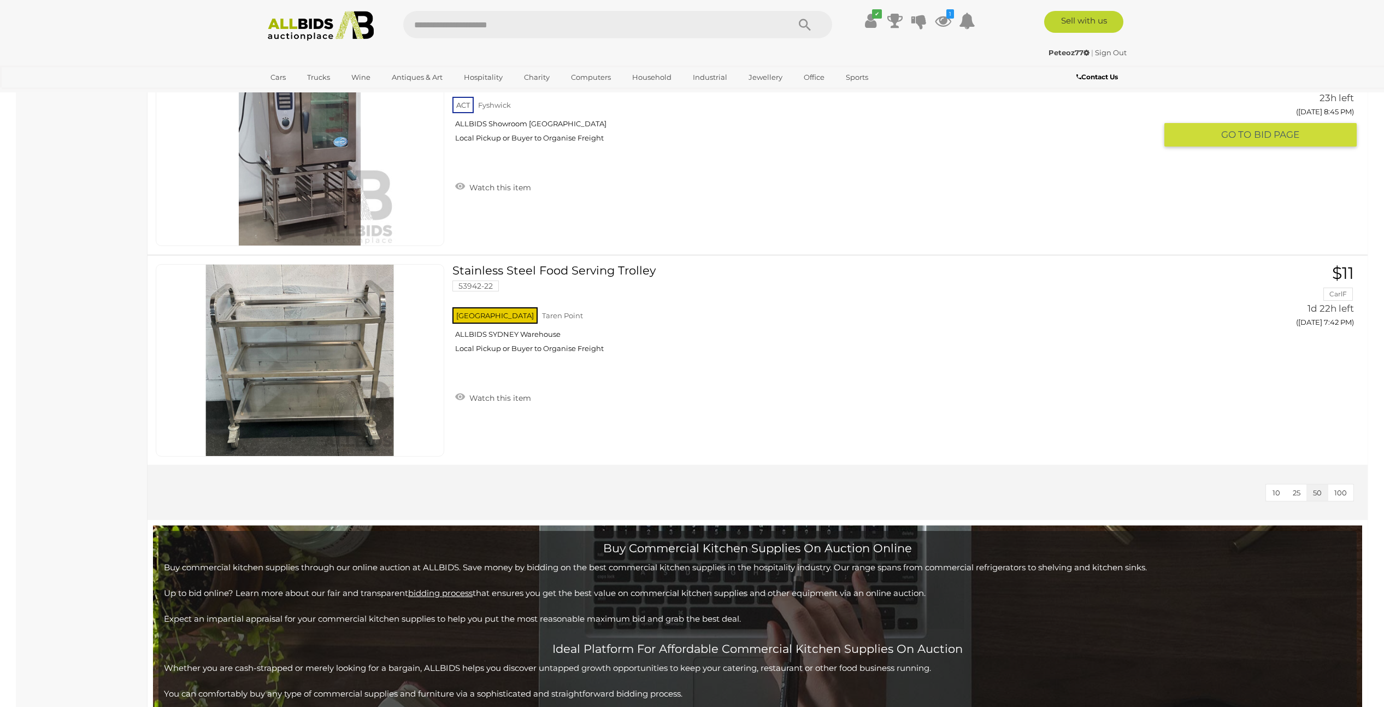
scroll to position [4743, 0]
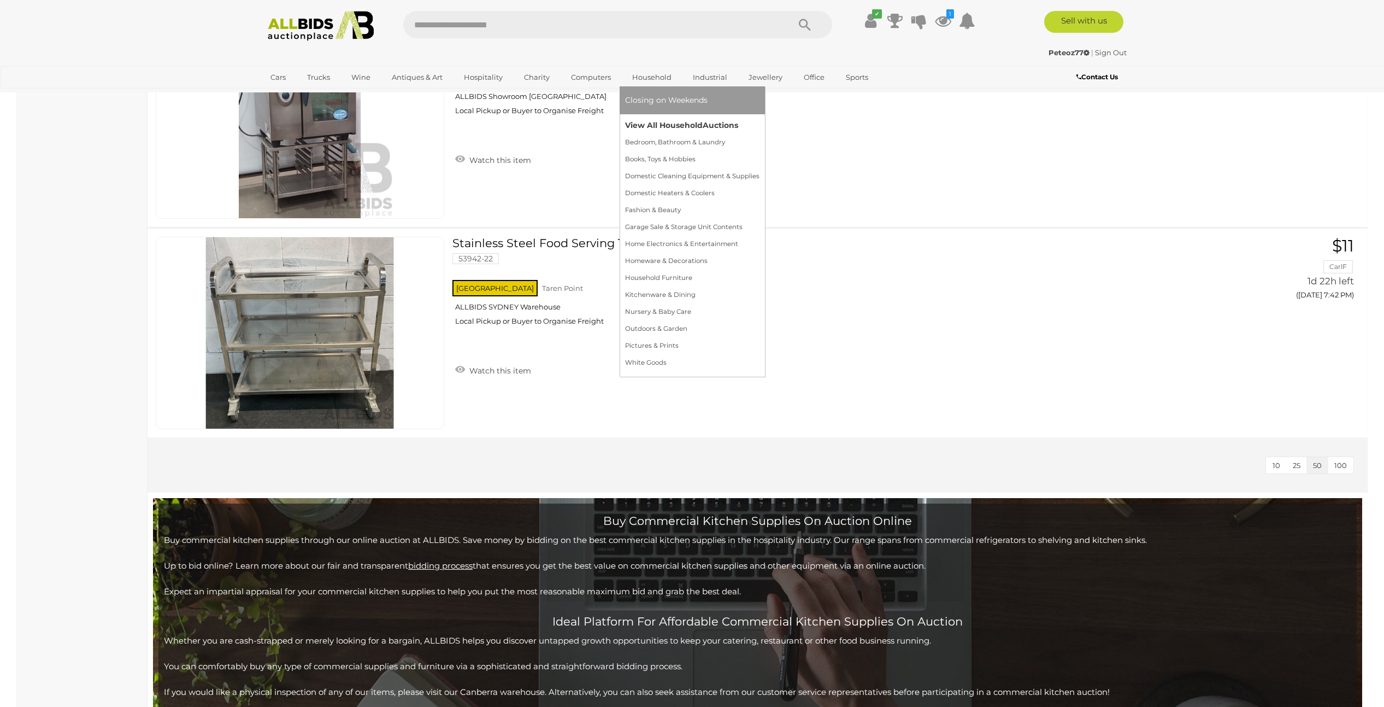
click at [657, 132] on link "View All Household Auctions" at bounding box center [692, 125] width 134 height 17
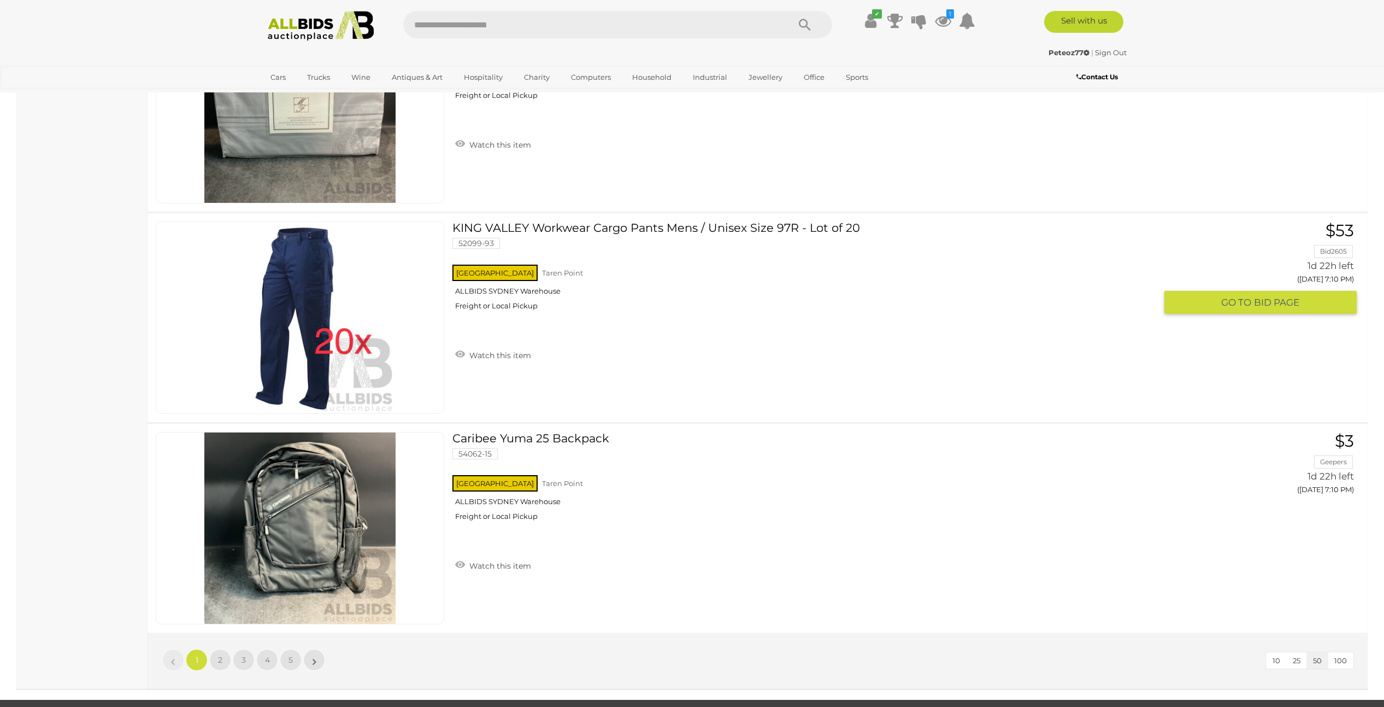
scroll to position [10332, 0]
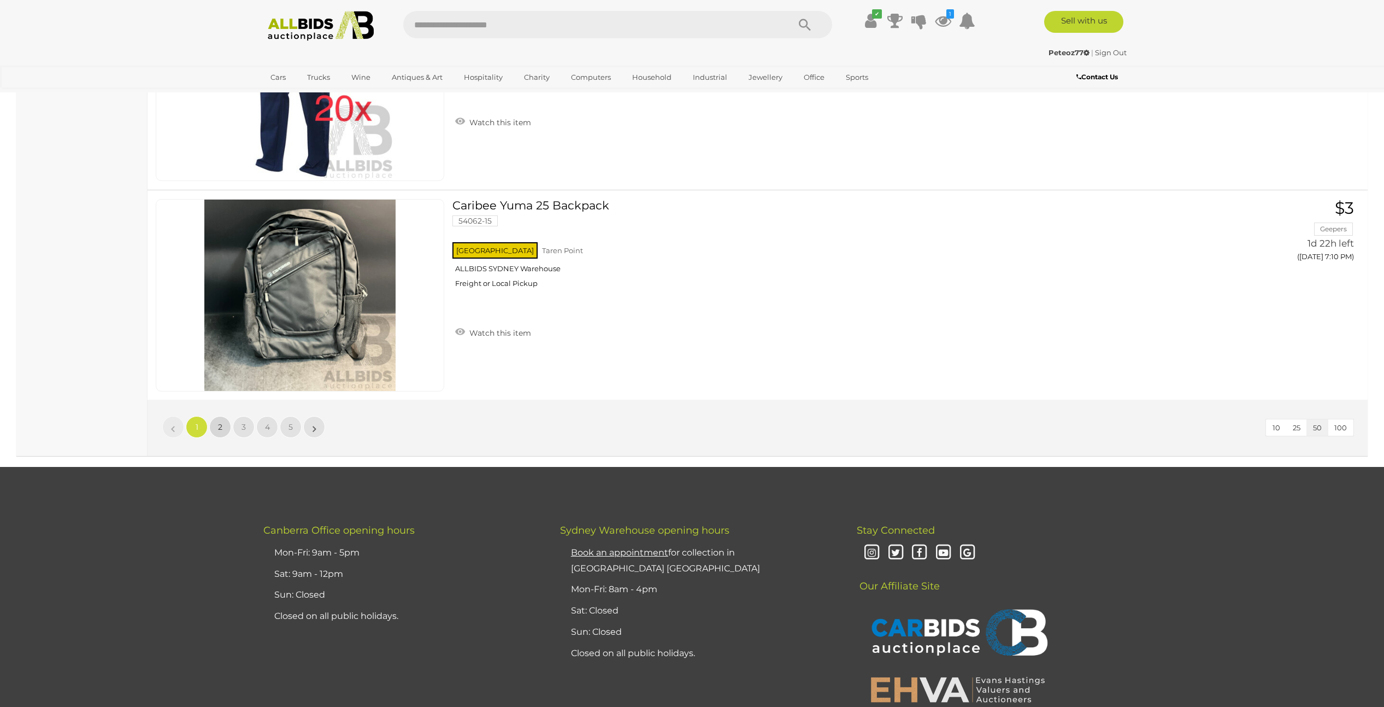
click at [226, 426] on link "2" at bounding box center [220, 427] width 22 height 22
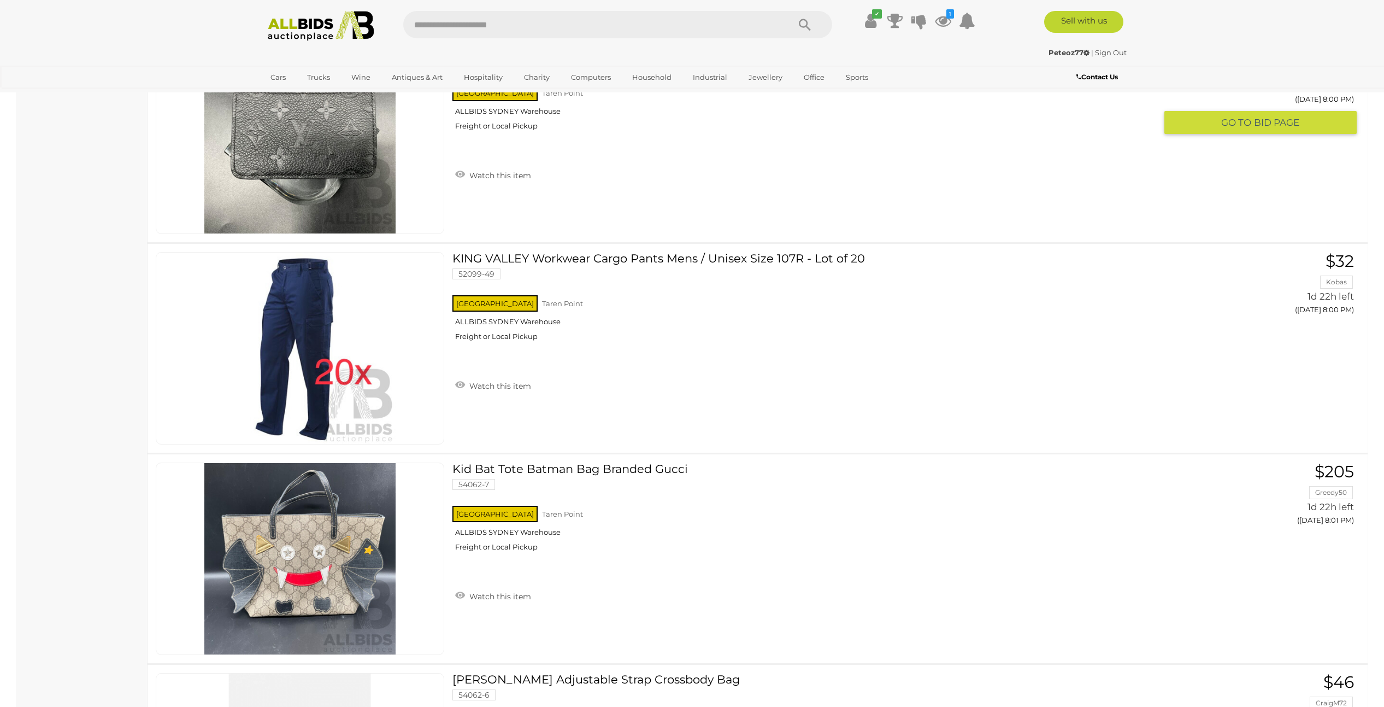
scroll to position [8688, 0]
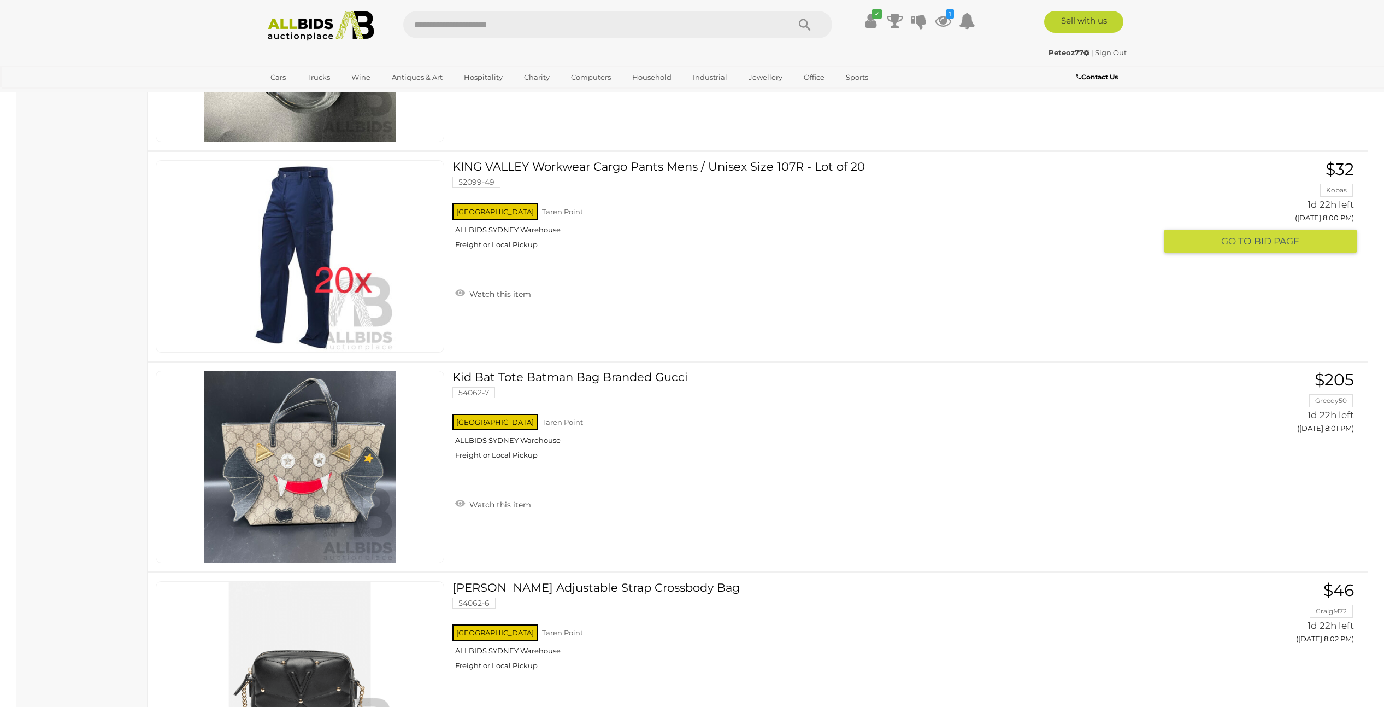
click at [620, 166] on link "KING VALLEY Workwear Cargo Pants Mens / Unisex Size 107R - Lot of 20 52099-49 […" at bounding box center [809, 208] width 696 height 97
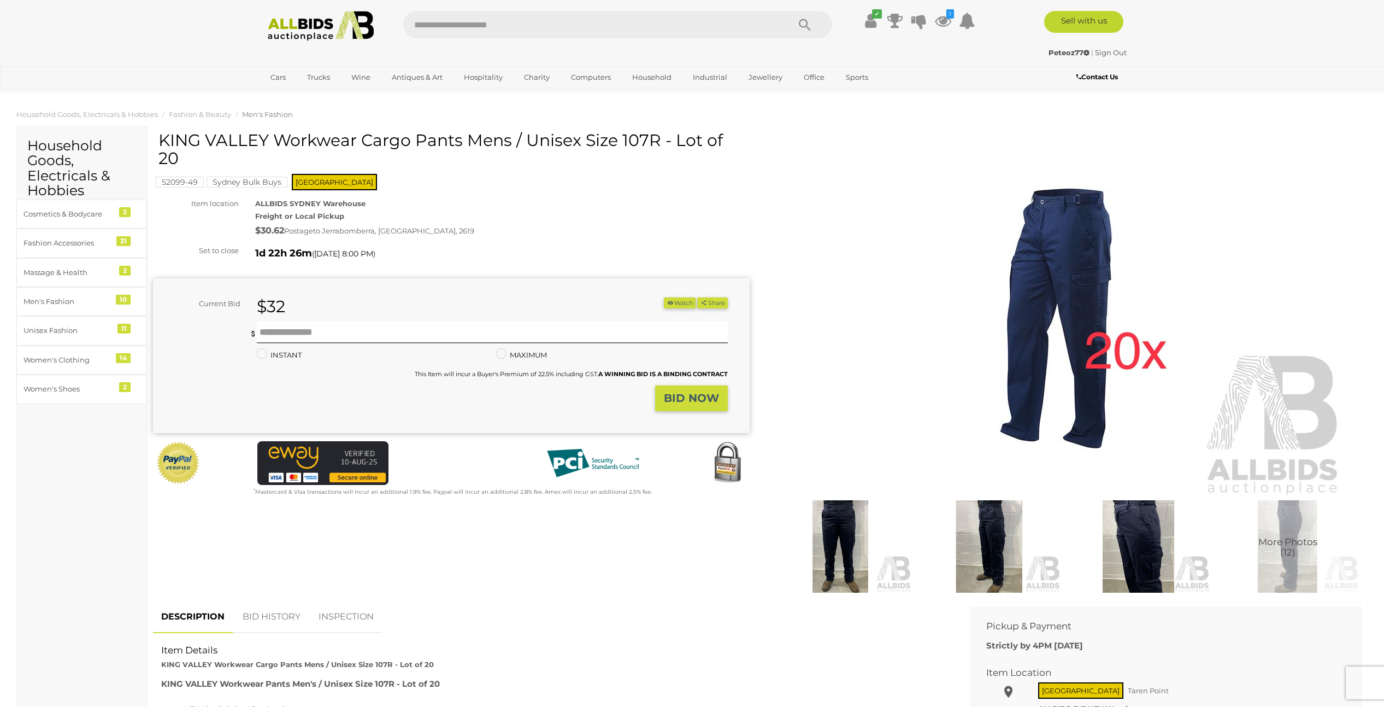
click at [1078, 276] on img at bounding box center [1064, 317] width 560 height 361
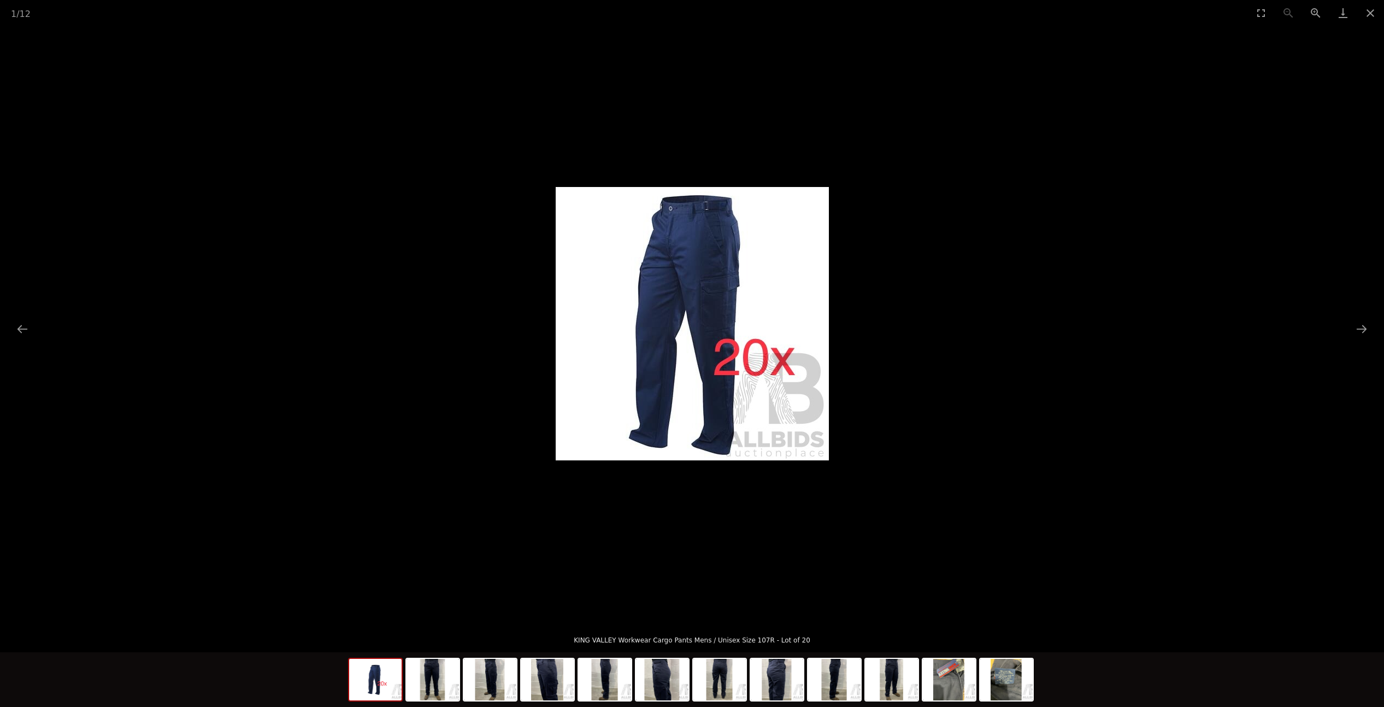
click at [1376, 327] on picture at bounding box center [692, 323] width 1384 height 595
click at [1362, 328] on button "Next slide" at bounding box center [1361, 328] width 23 height 21
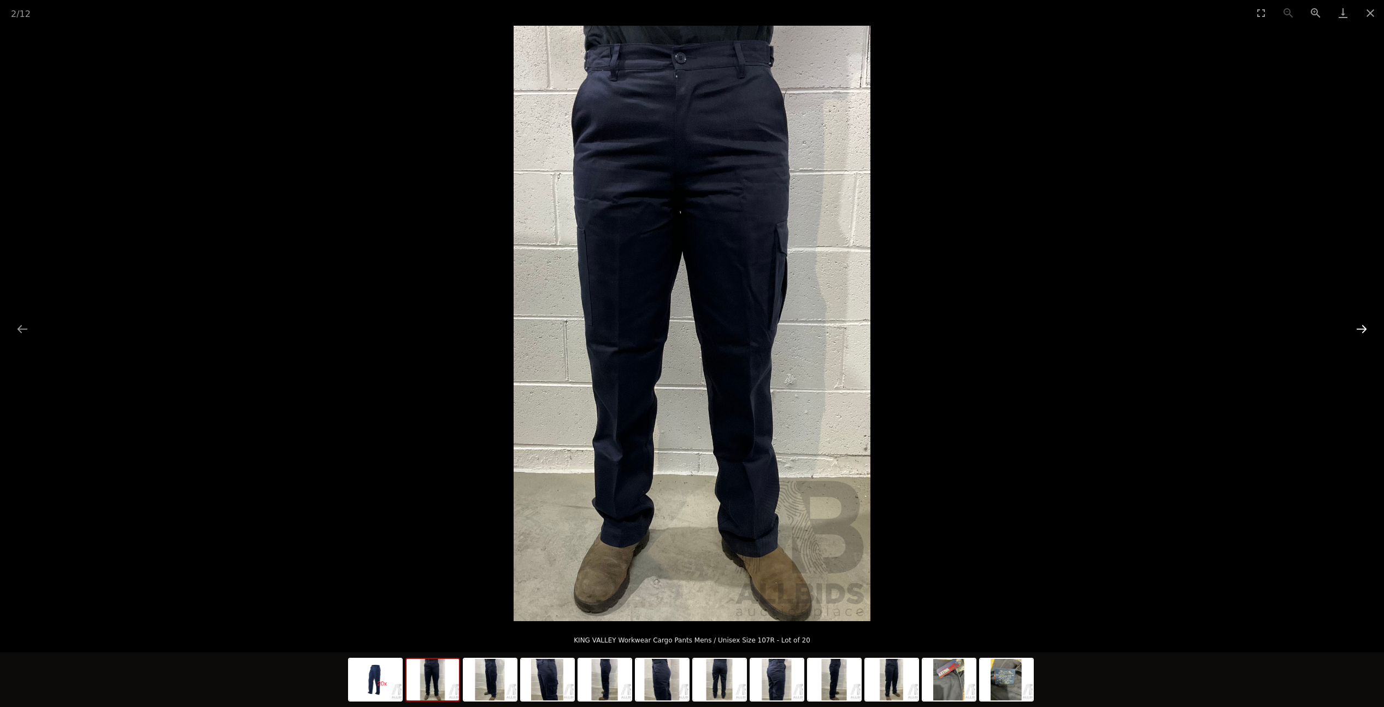
click at [1362, 328] on button "Next slide" at bounding box center [1361, 328] width 23 height 21
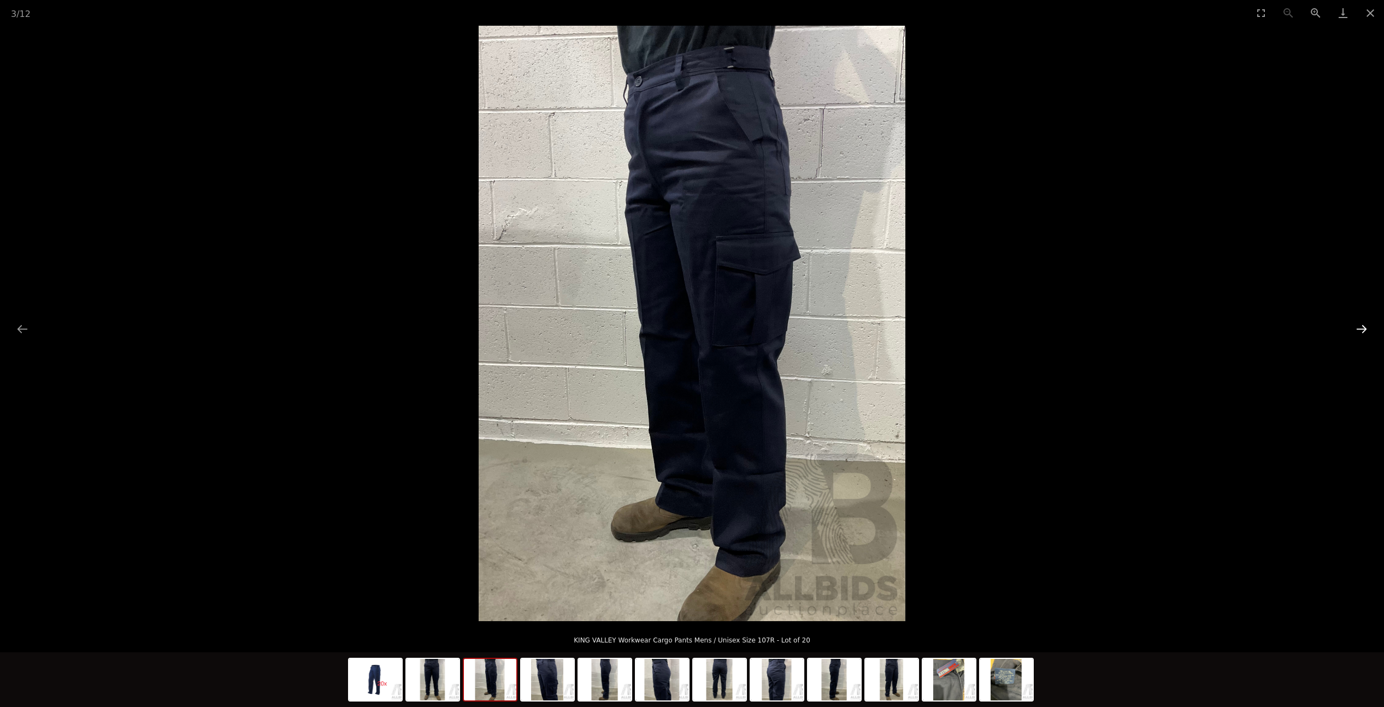
click at [1362, 328] on button "Next slide" at bounding box center [1361, 328] width 23 height 21
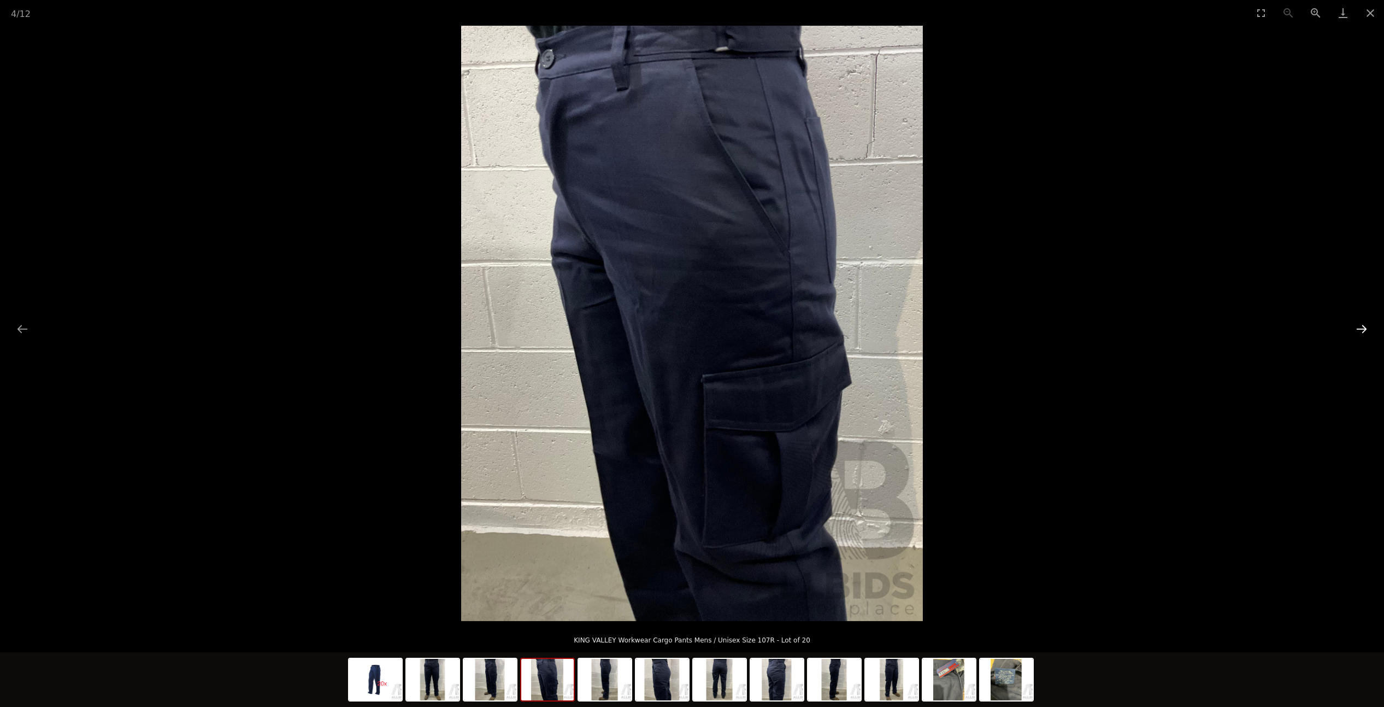
click at [1362, 328] on button "Next slide" at bounding box center [1361, 328] width 23 height 21
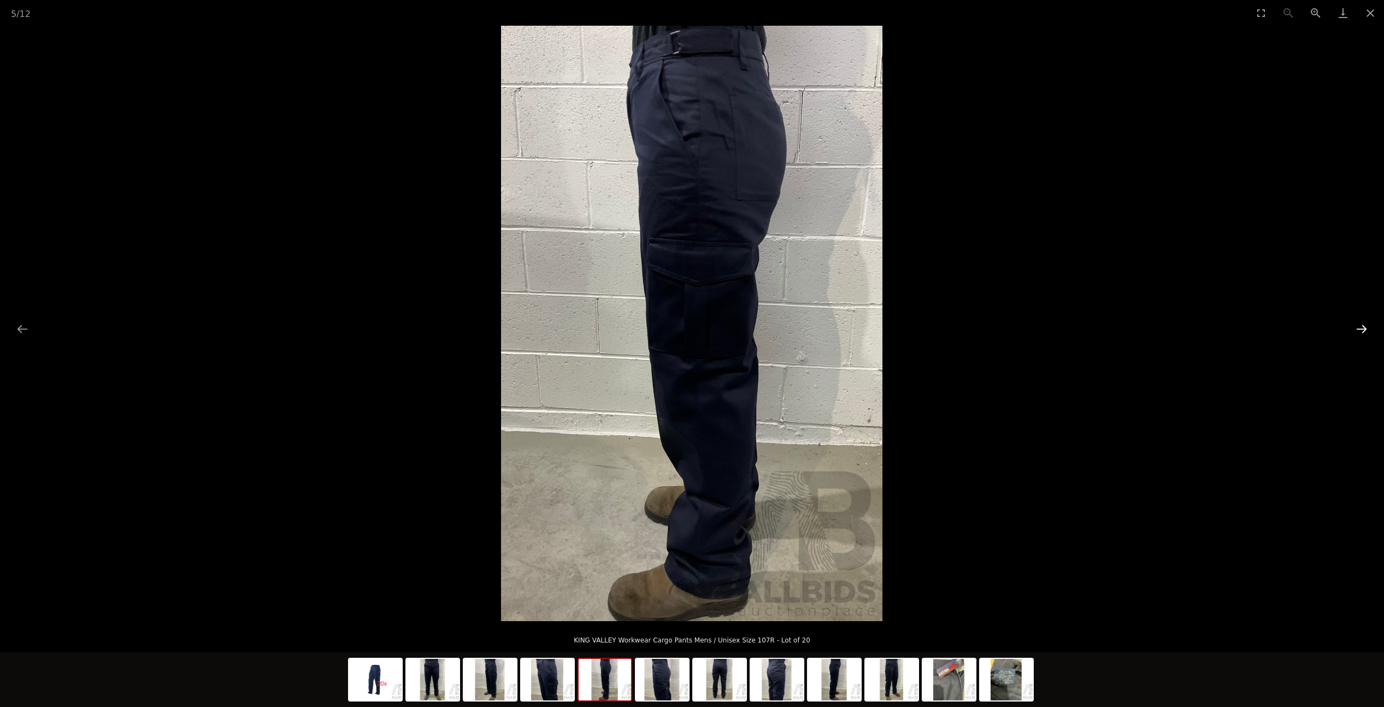
click at [1362, 328] on button "Next slide" at bounding box center [1361, 328] width 23 height 21
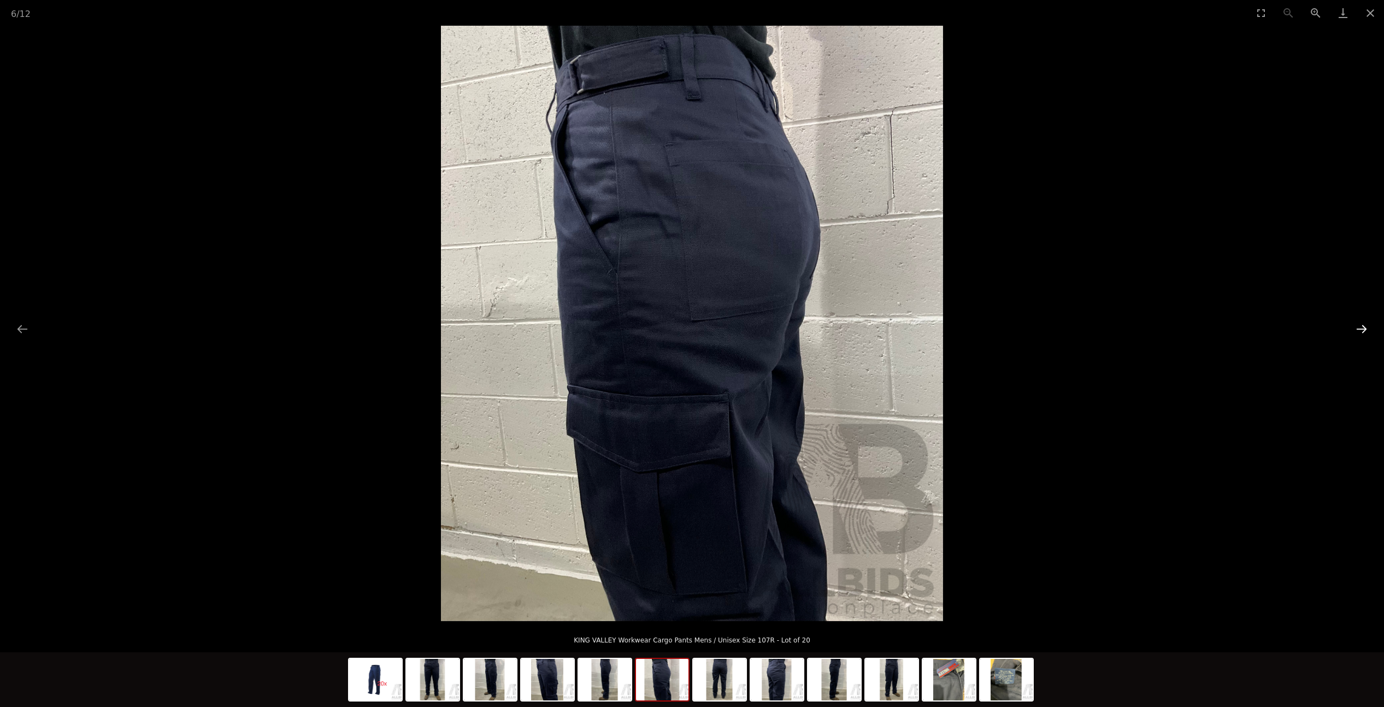
click at [1362, 328] on button "Next slide" at bounding box center [1361, 328] width 23 height 21
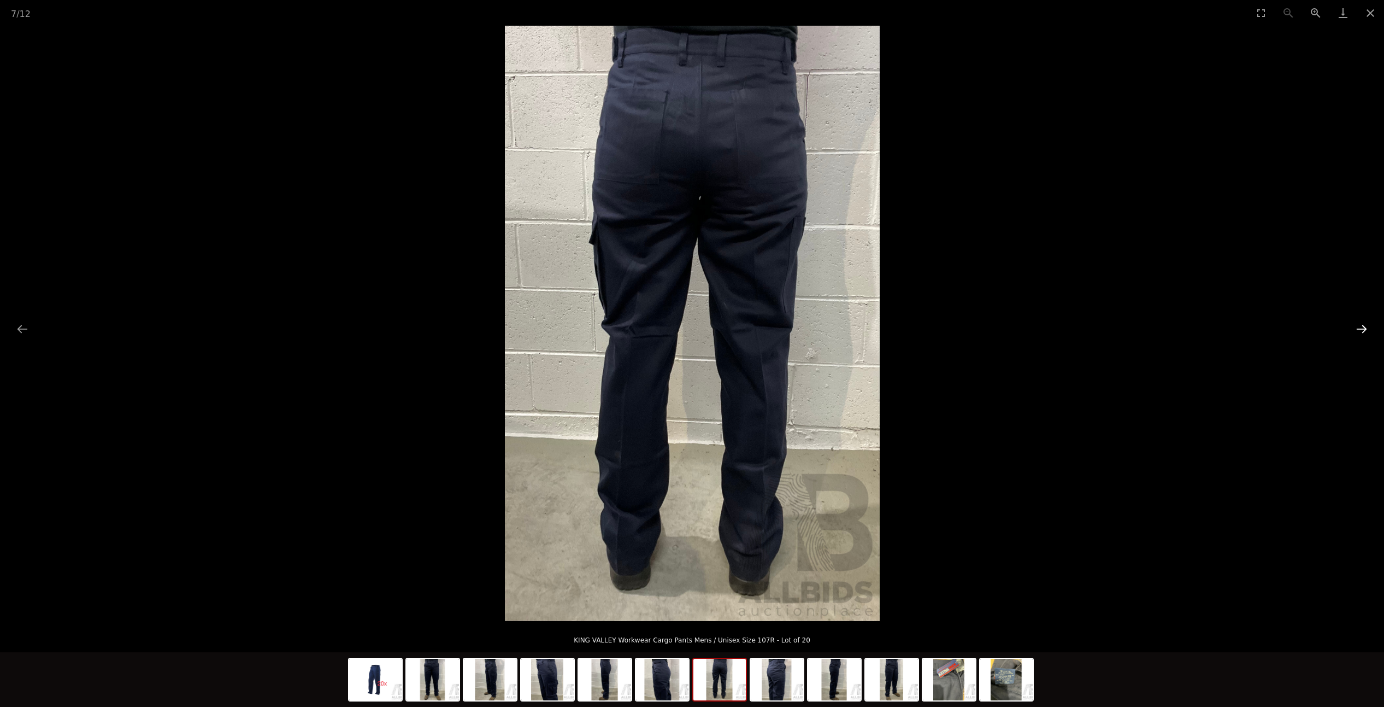
click at [1362, 328] on button "Next slide" at bounding box center [1361, 328] width 23 height 21
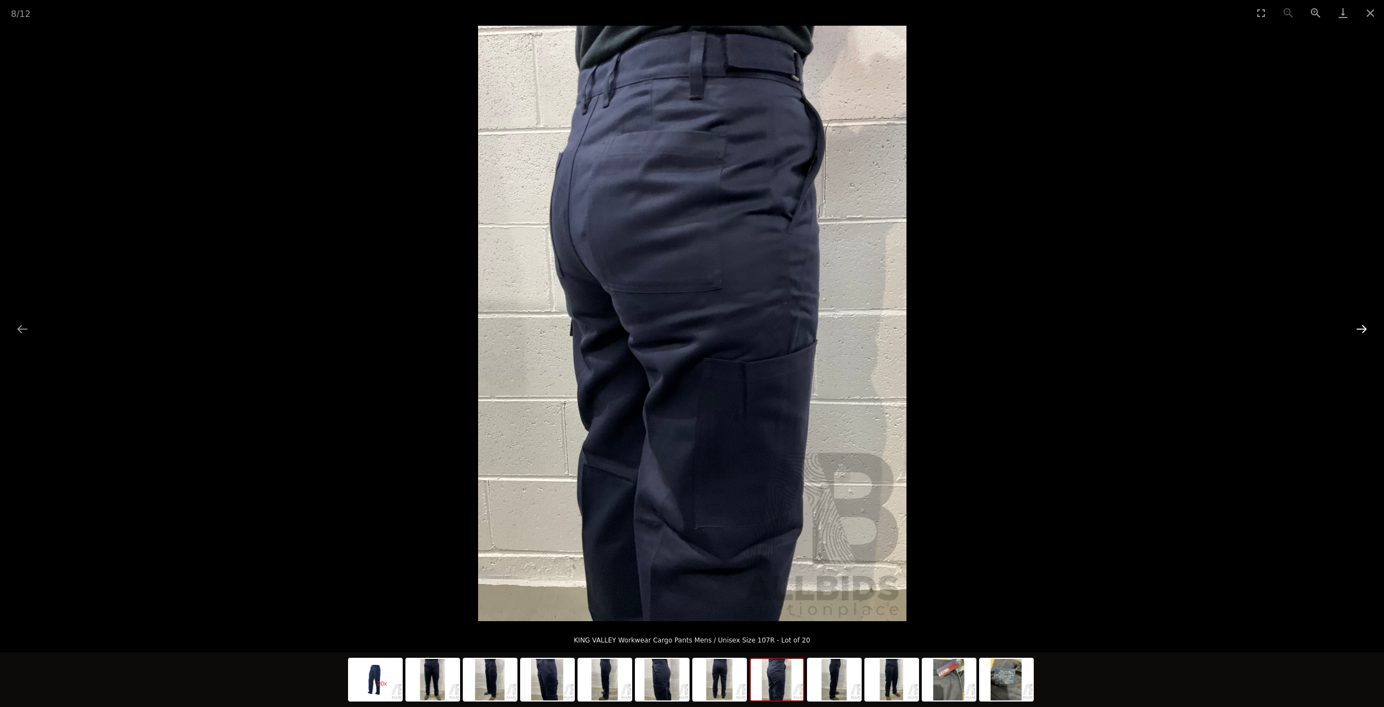
click at [1362, 328] on button "Next slide" at bounding box center [1361, 328] width 23 height 21
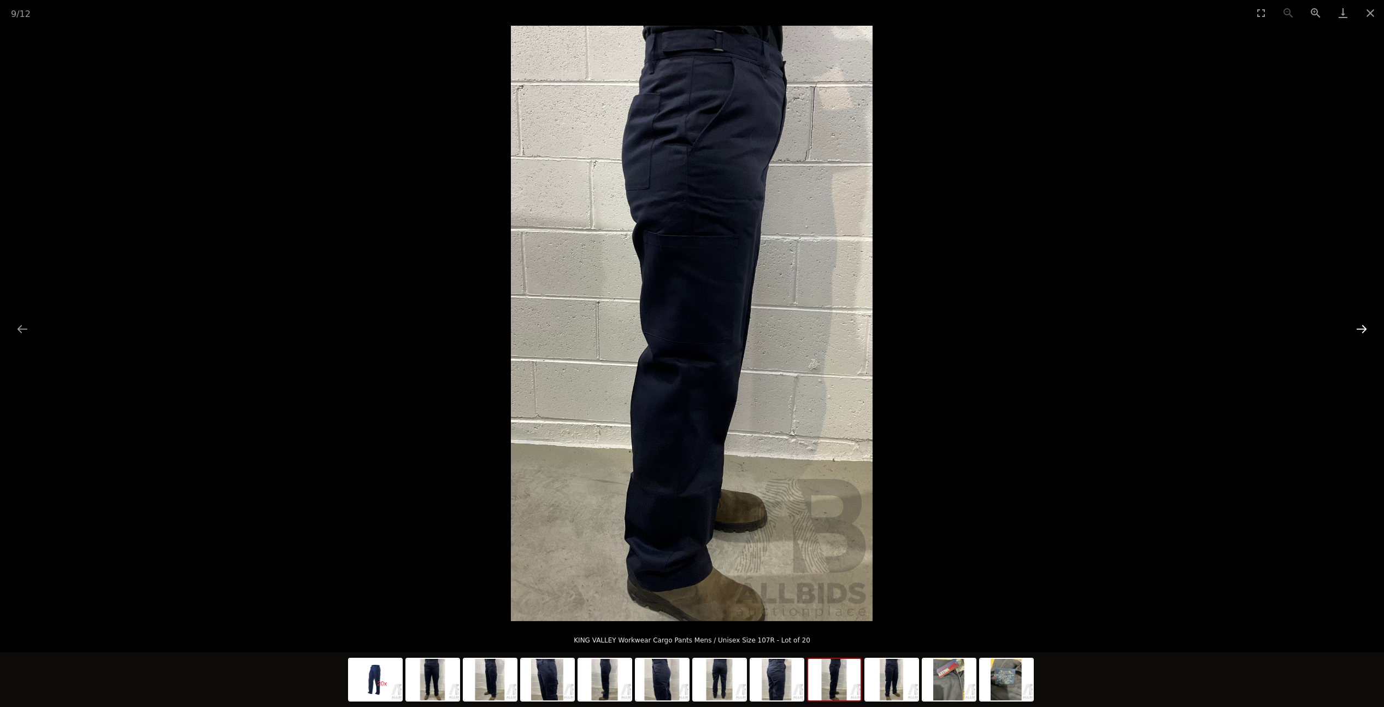
click at [1362, 328] on button "Next slide" at bounding box center [1361, 328] width 23 height 21
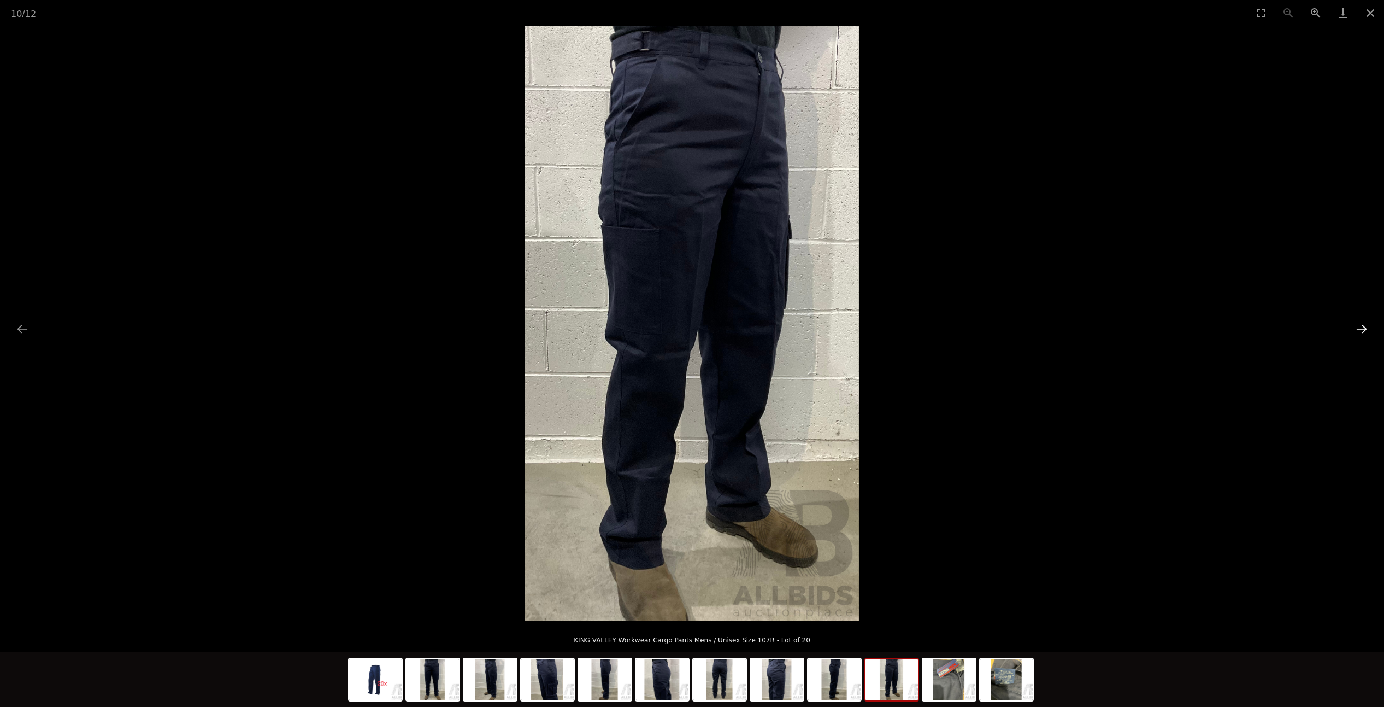
click at [1362, 328] on button "Next slide" at bounding box center [1361, 328] width 23 height 21
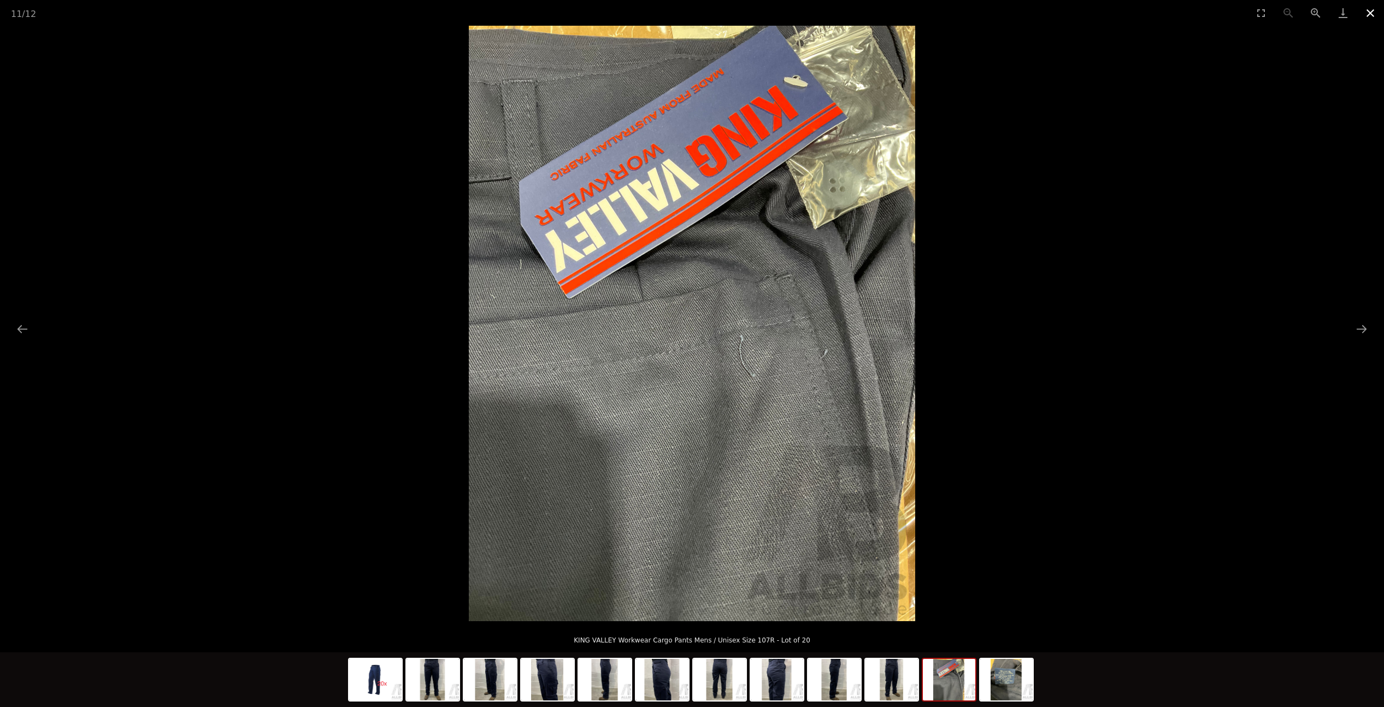
click at [1367, 16] on button "Close gallery" at bounding box center [1370, 13] width 27 height 26
